Goal: Find specific page/section: Find specific page/section

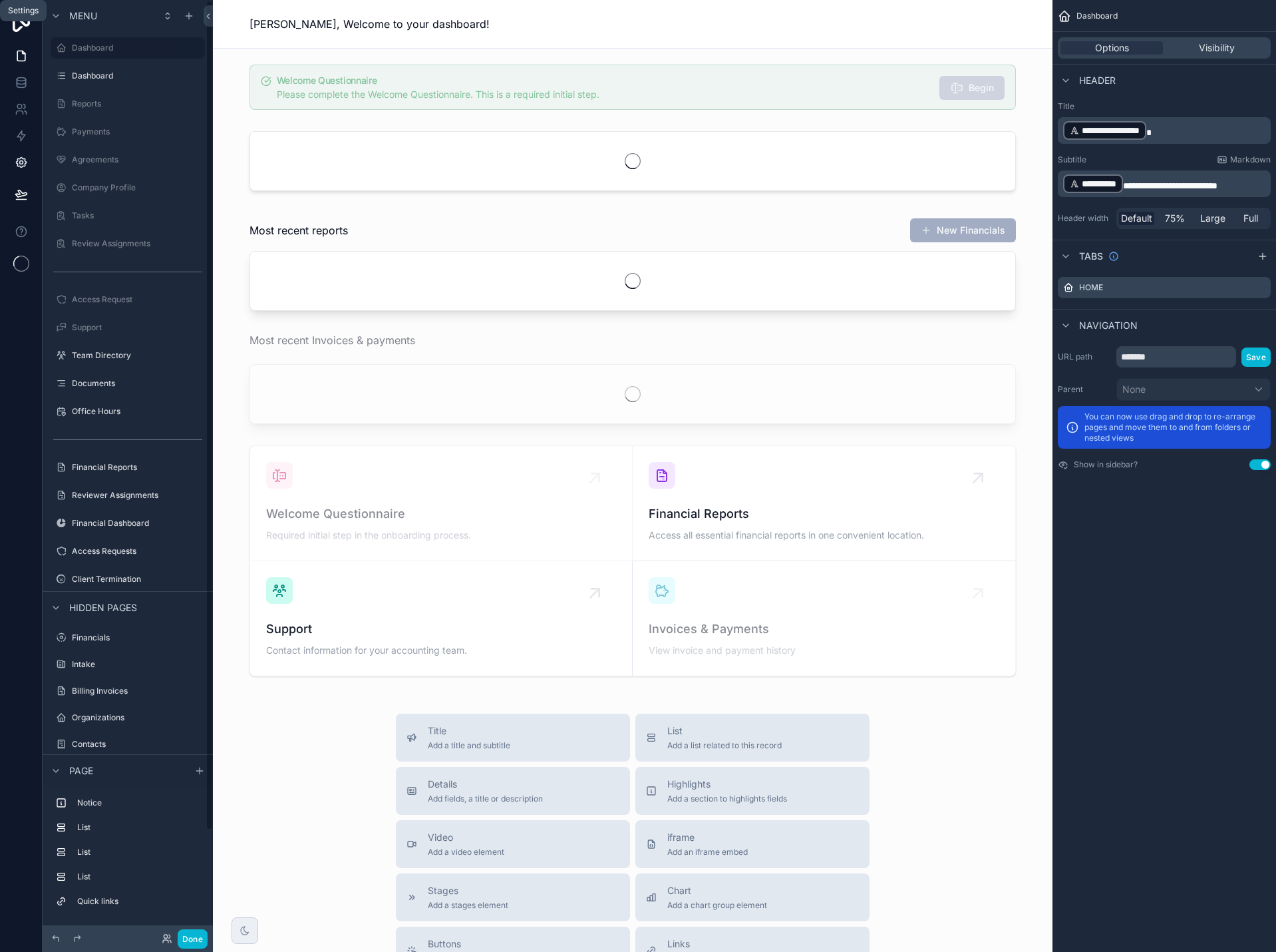
click at [24, 167] on icon at bounding box center [22, 163] width 14 height 14
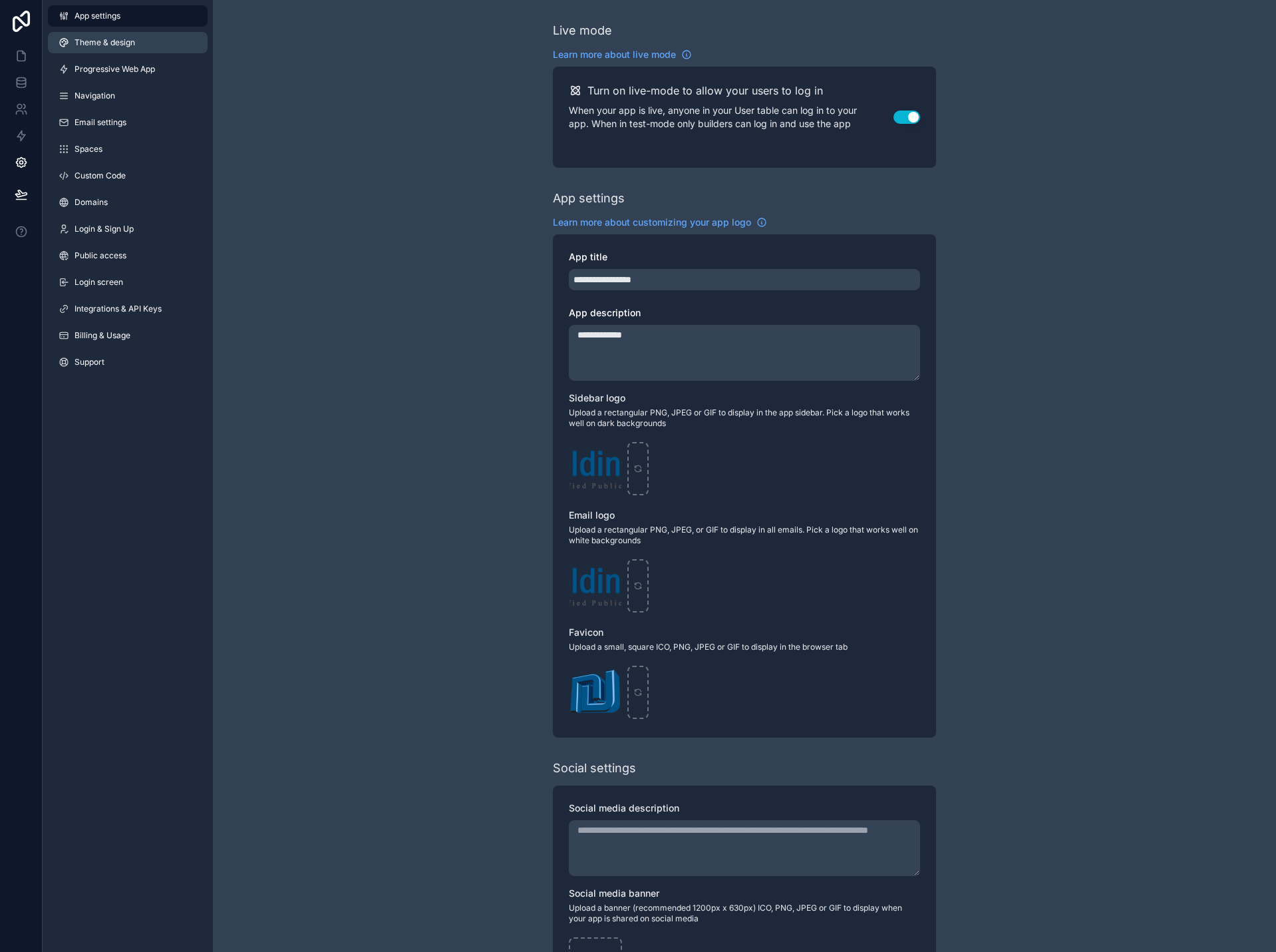
click at [106, 46] on span "Theme & design" at bounding box center [105, 42] width 61 height 11
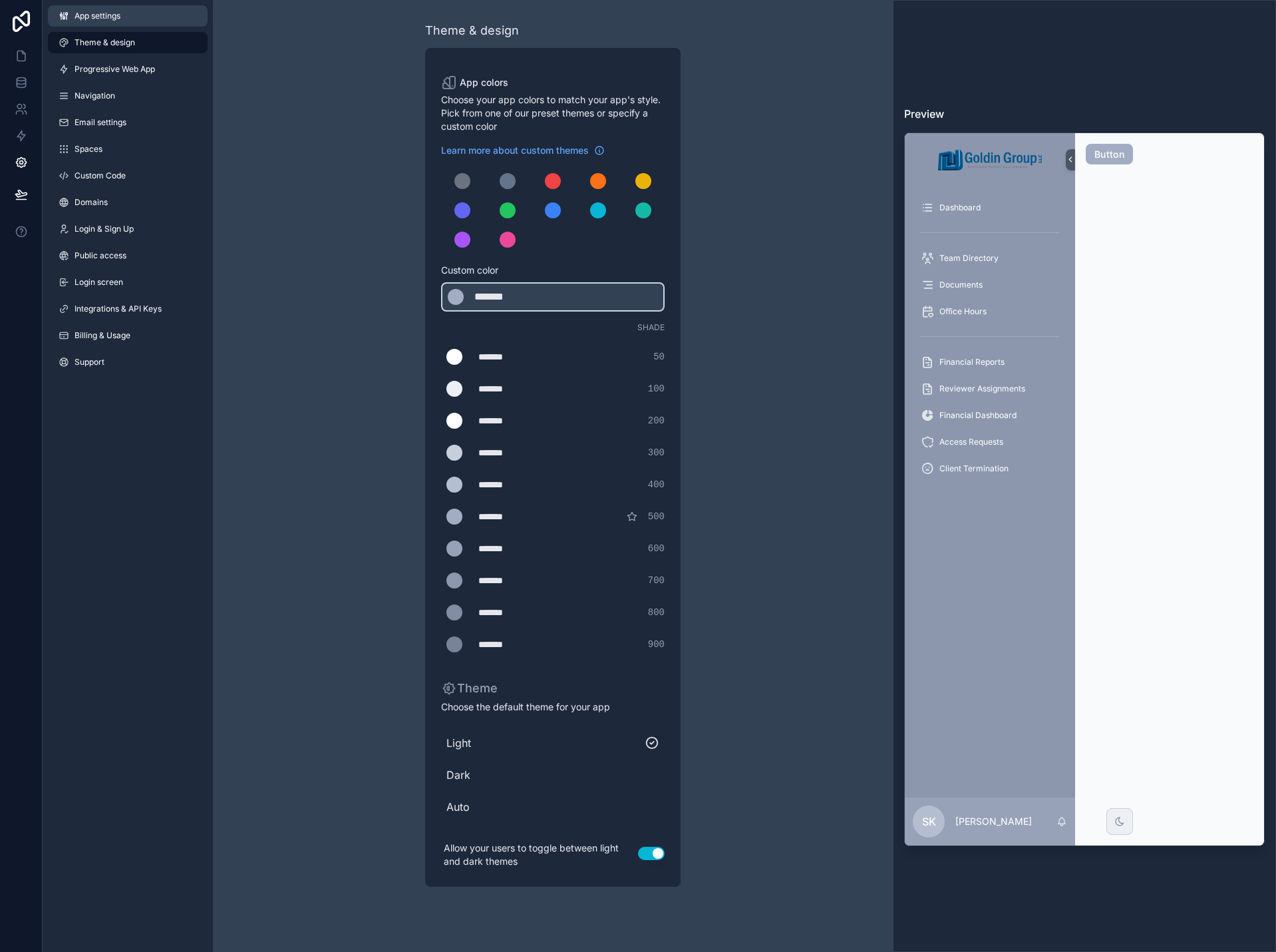
click at [102, 24] on link "App settings" at bounding box center [128, 16] width 160 height 22
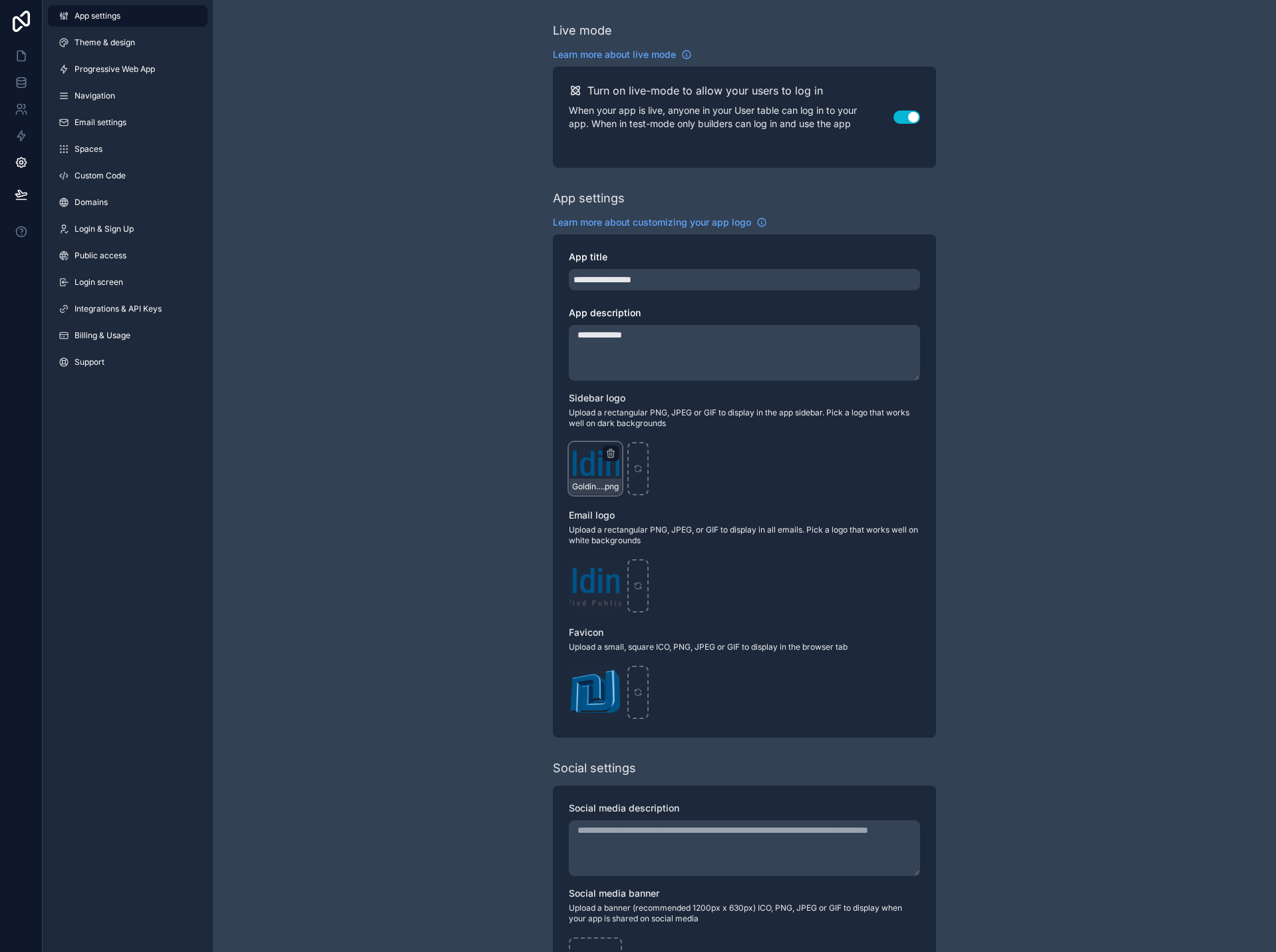
click at [586, 463] on div "Goldin_Group_800px .png" at bounding box center [595, 469] width 53 height 53
click at [603, 490] on span ".png" at bounding box center [611, 486] width 16 height 11
drag, startPoint x: 603, startPoint y: 468, endPoint x: 583, endPoint y: 485, distance: 26.2
click at [583, 485] on span "Goldin_Group_800px" at bounding box center [587, 486] width 30 height 11
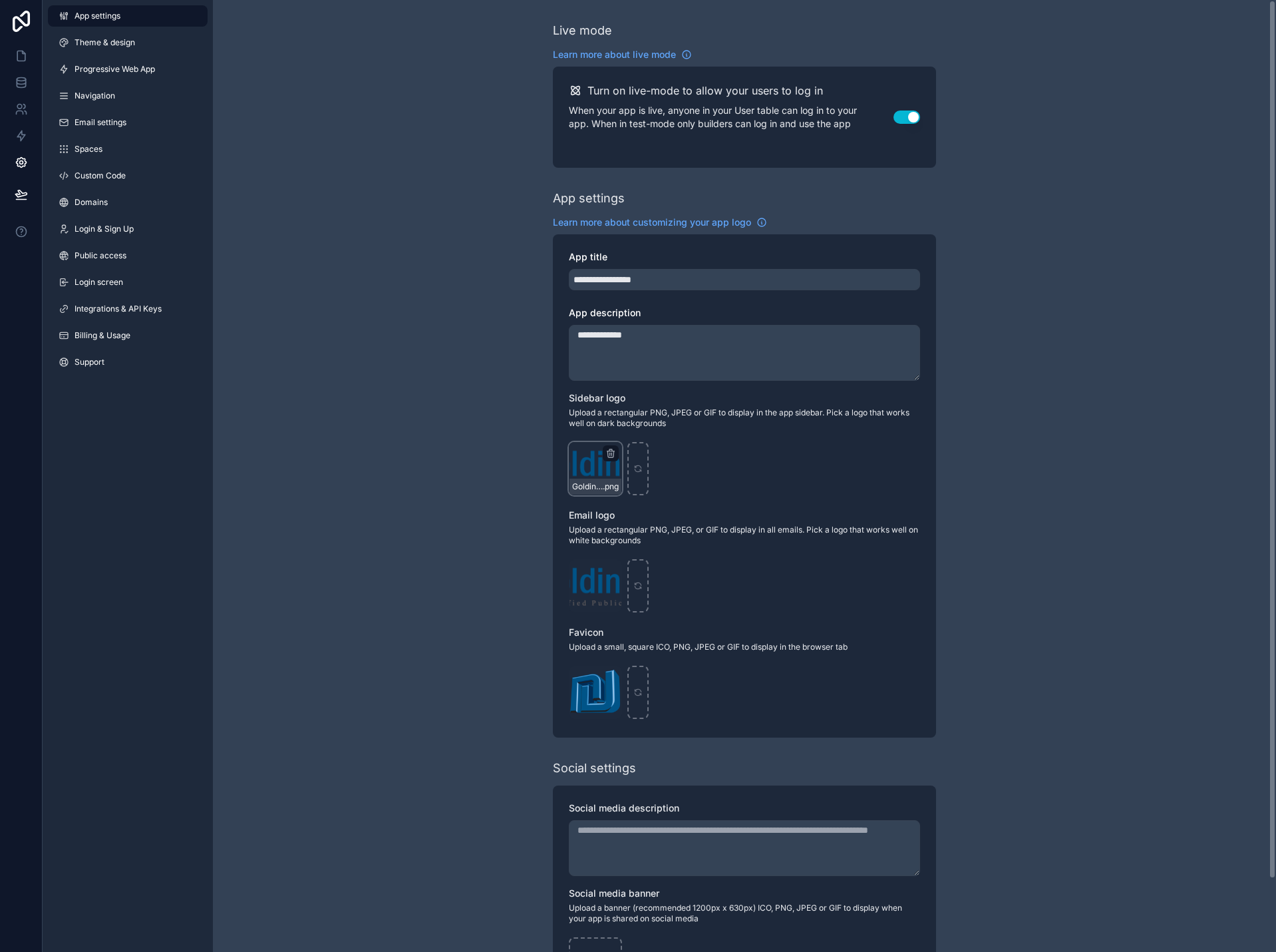
click at [583, 457] on div "Goldin_Group_800px .png" at bounding box center [595, 469] width 53 height 53
drag, startPoint x: 584, startPoint y: 686, endPoint x: 518, endPoint y: 680, distance: 66.3
click at [518, 680] on div "**********" at bounding box center [745, 515] width 1063 height 1031
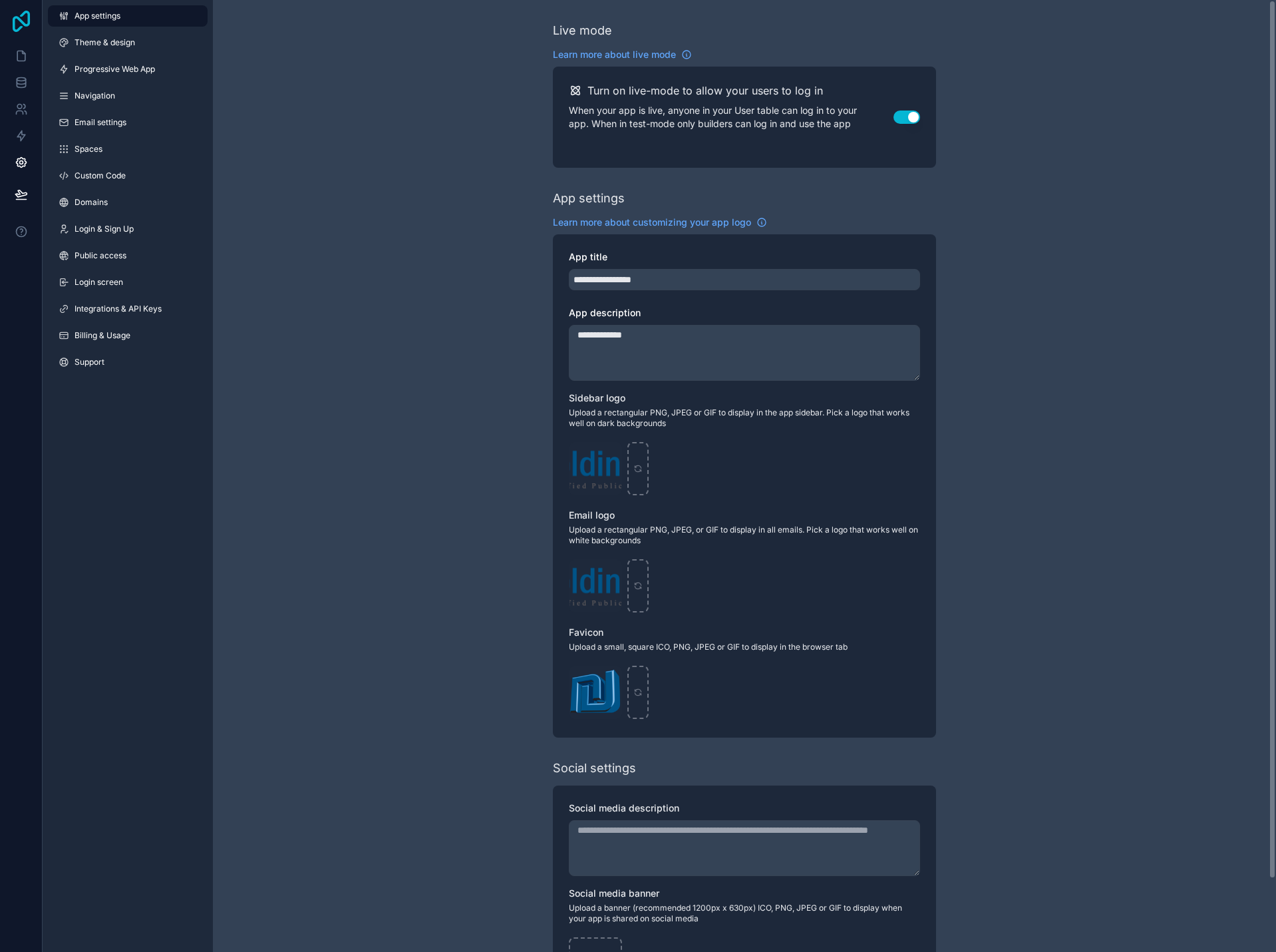
click at [18, 18] on icon at bounding box center [22, 22] width 18 height 22
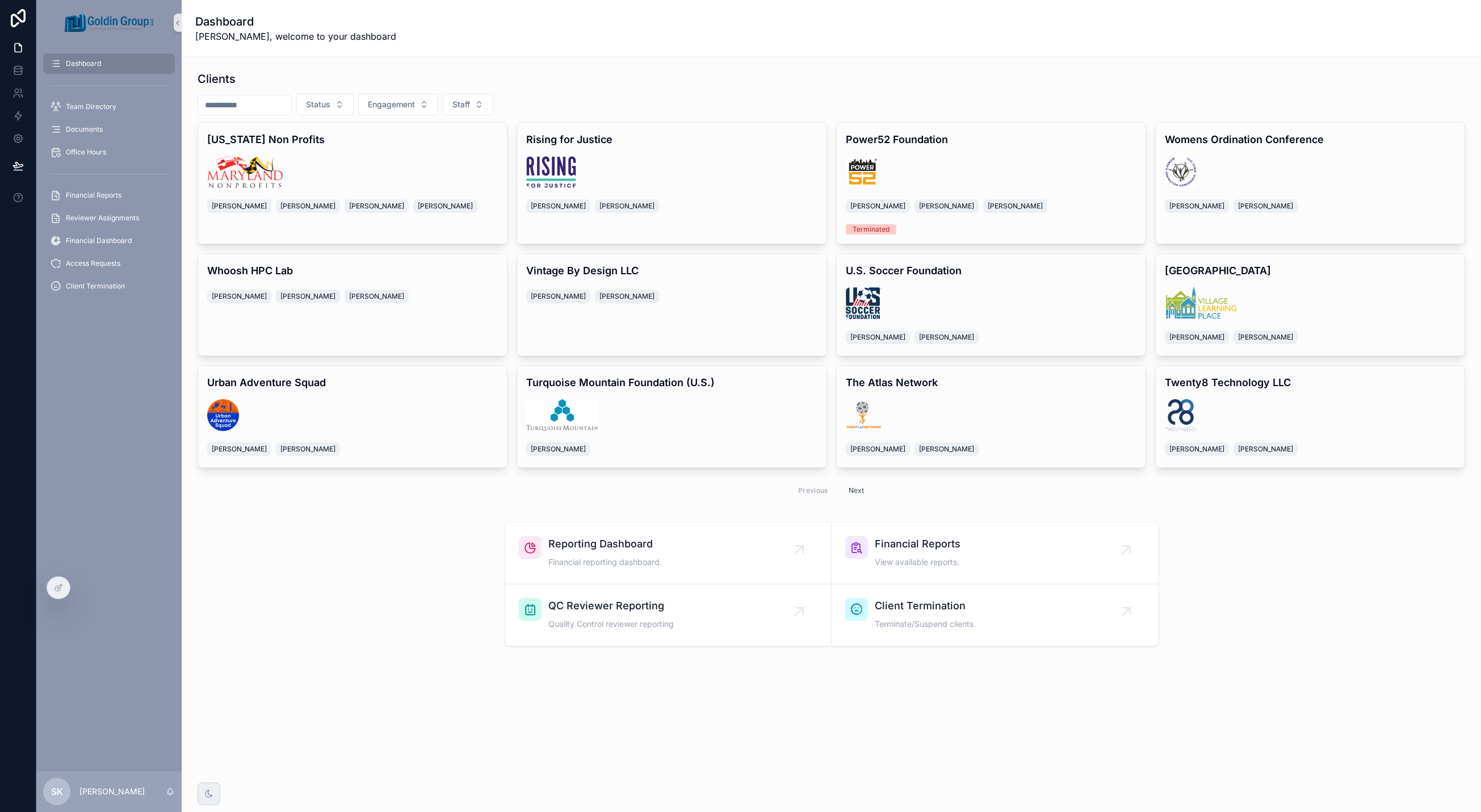
click at [292, 104] on input "scrollable content" at bounding box center [244, 105] width 93 height 16
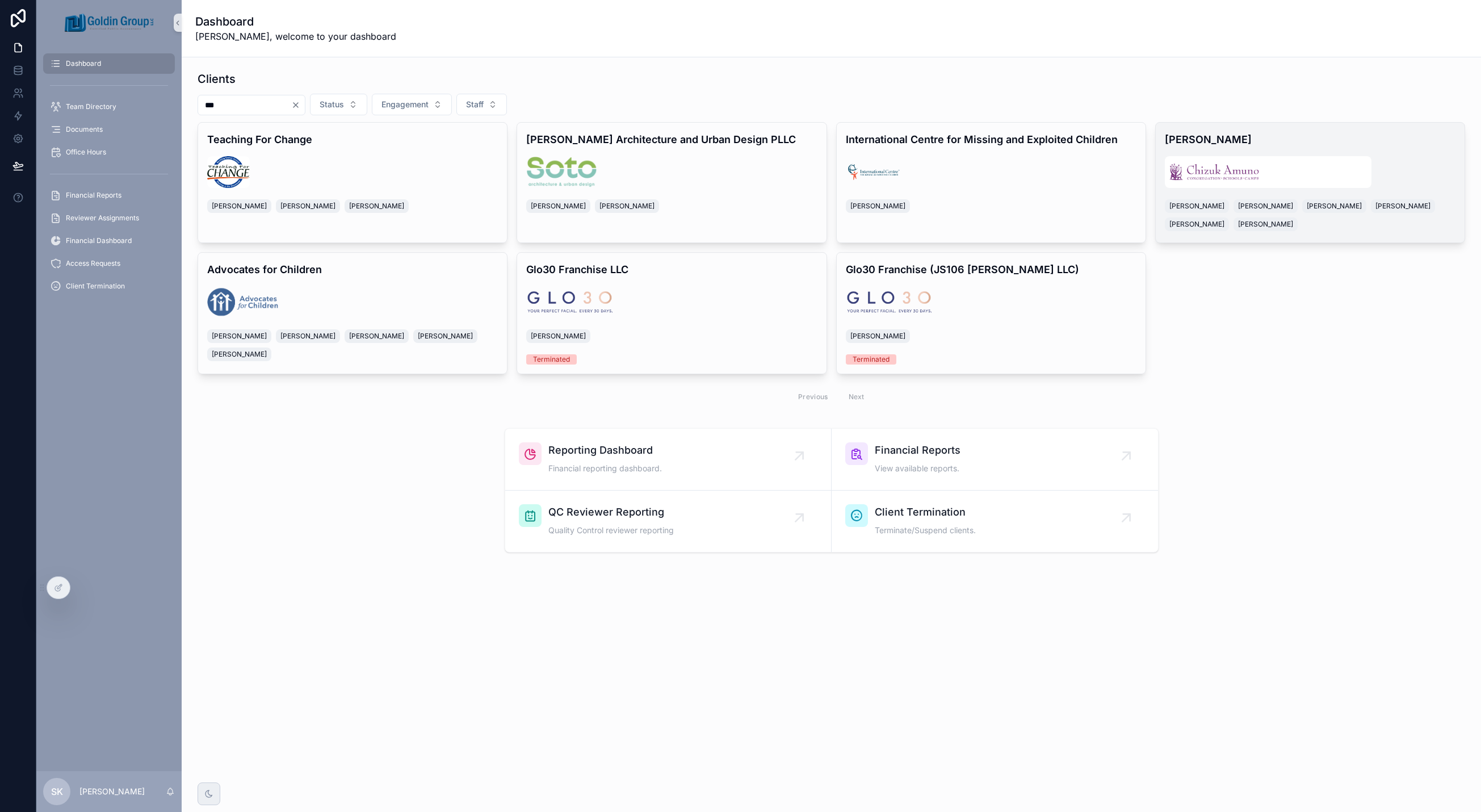
type input "***"
click at [1261, 138] on h4 "Chizuk Amuno" at bounding box center [1310, 139] width 291 height 15
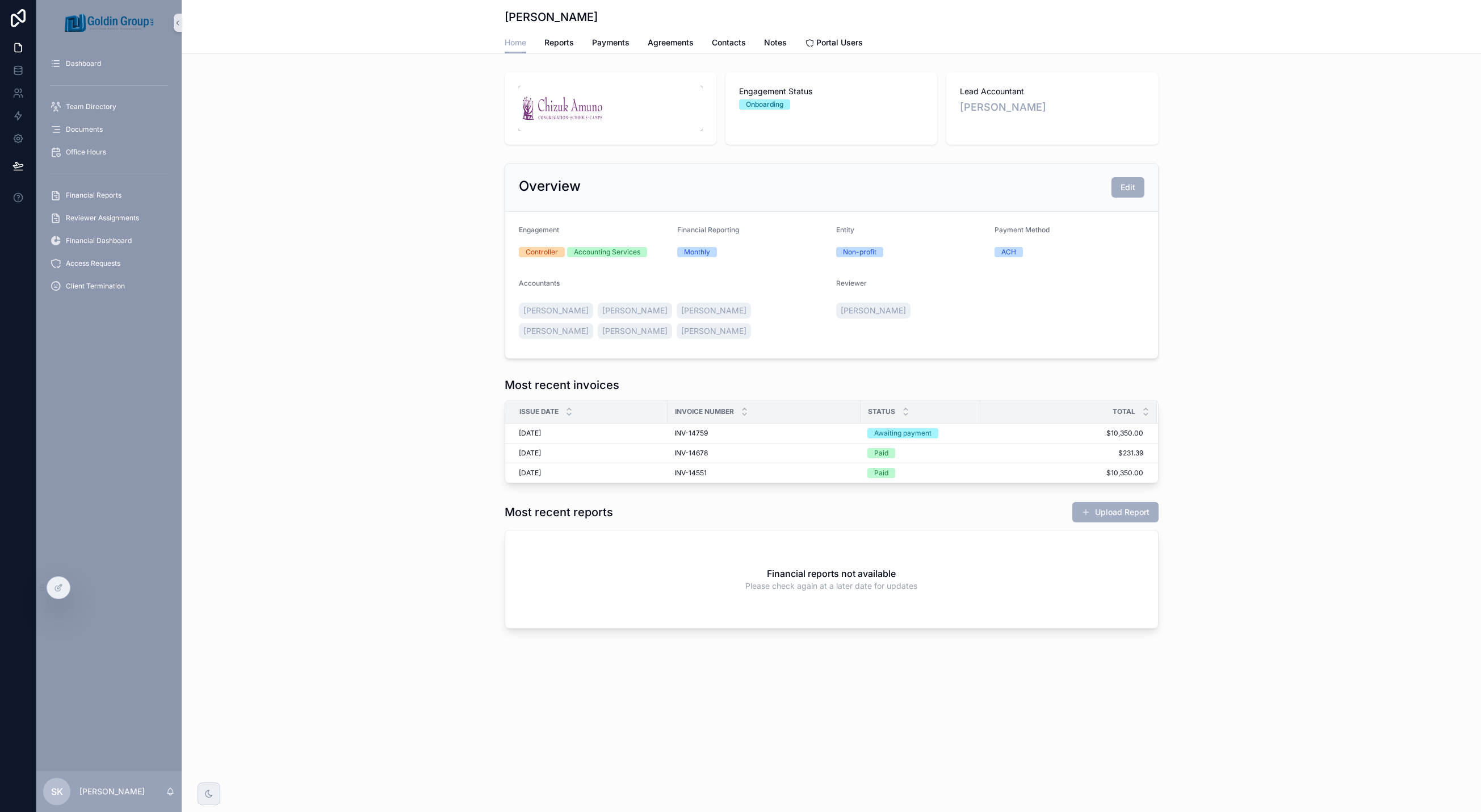
click at [583, 108] on img "scrollable content" at bounding box center [610, 108] width 184 height 45
